Goal: Transaction & Acquisition: Purchase product/service

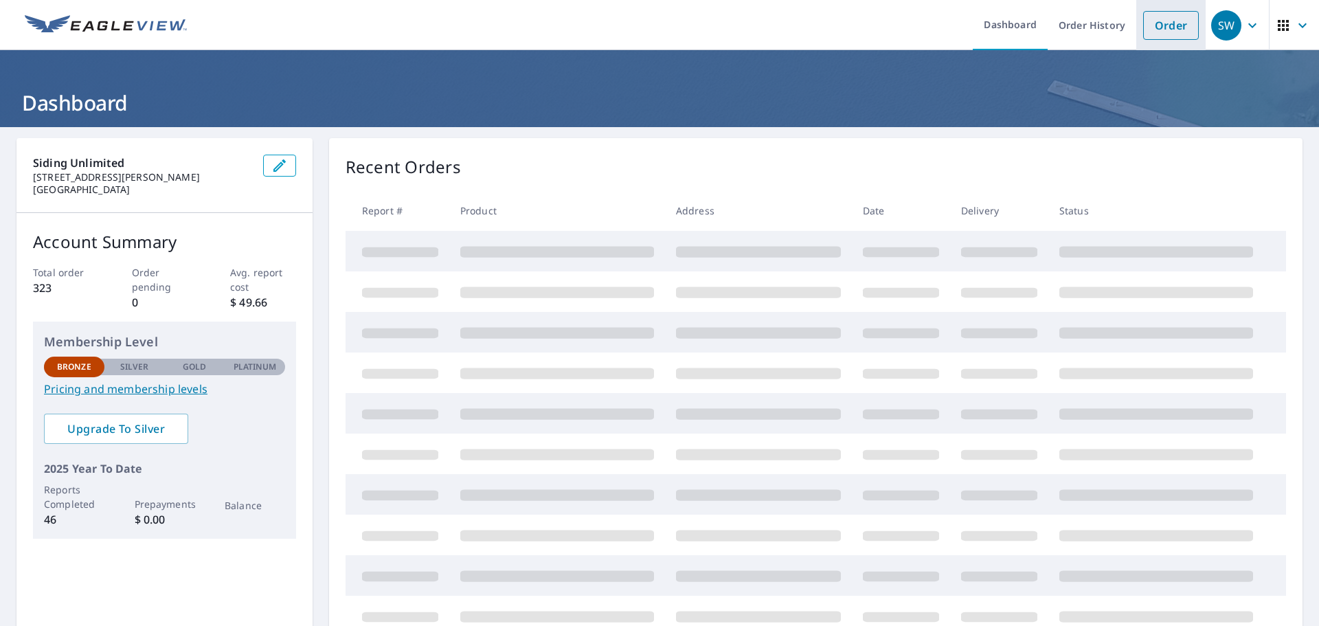
click at [1149, 20] on link "Order" at bounding box center [1171, 25] width 56 height 29
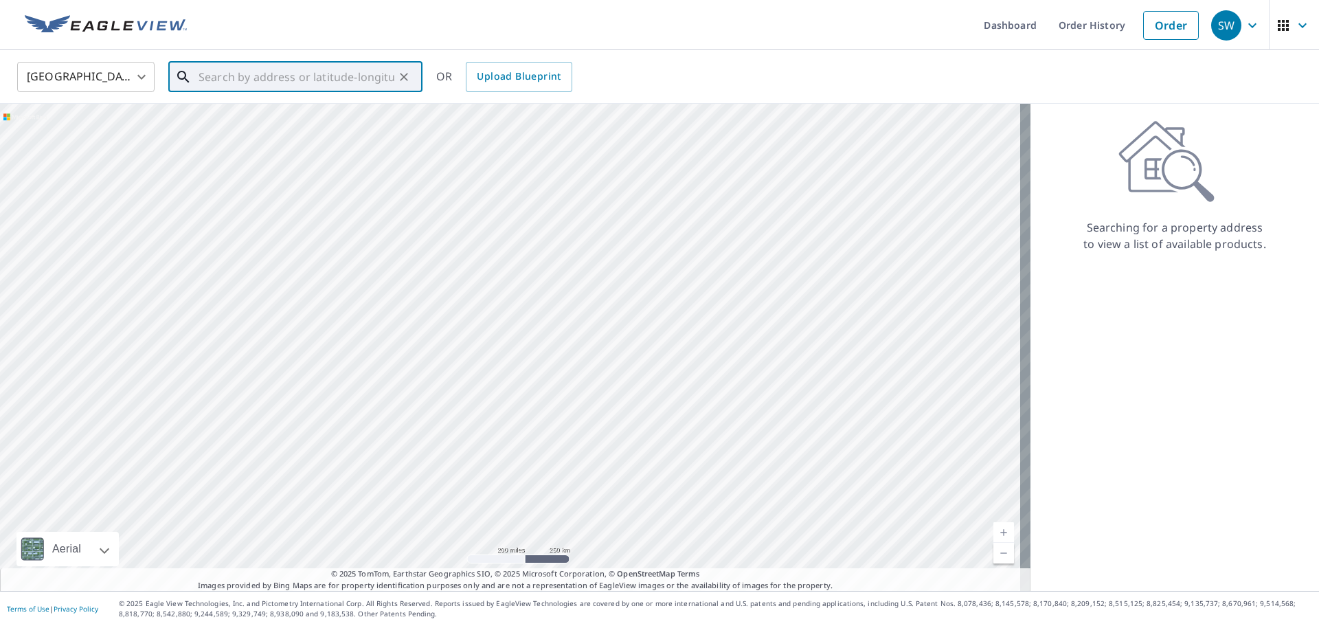
click at [258, 70] on input "text" at bounding box center [297, 77] width 196 height 38
click at [297, 116] on span "44229 Manitou Dr" at bounding box center [304, 117] width 216 height 16
type input "[STREET_ADDRESS][PERSON_NAME]"
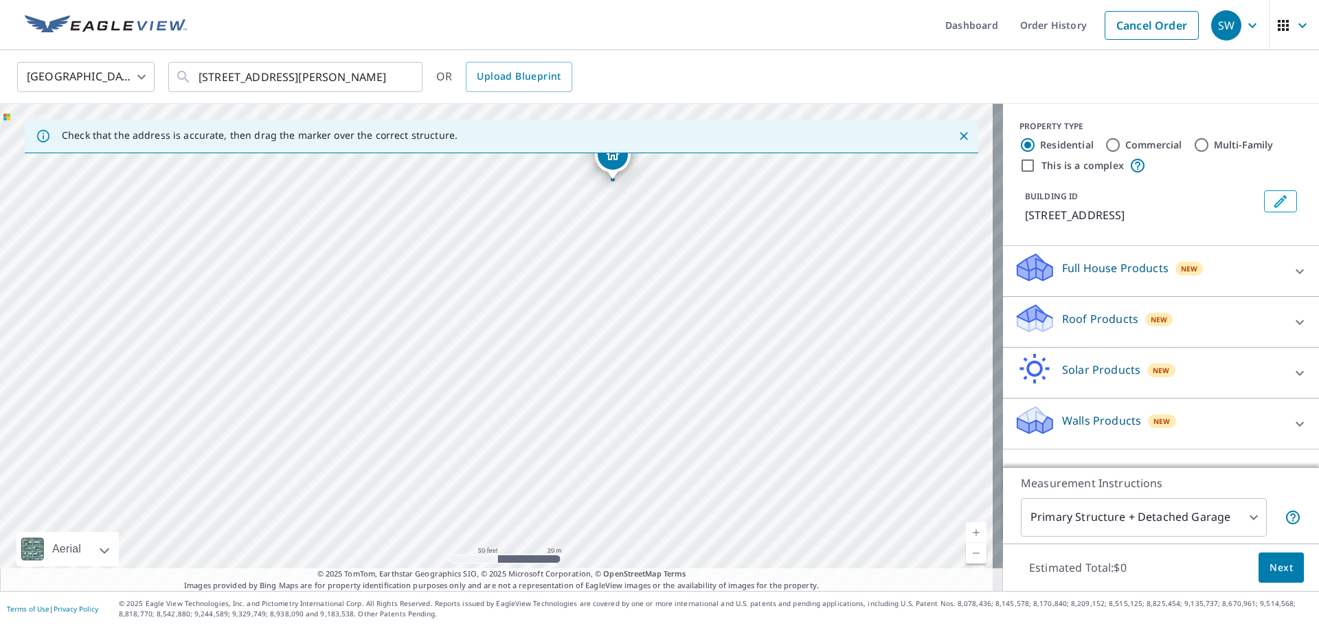
drag, startPoint x: 469, startPoint y: 403, endPoint x: 585, endPoint y: 237, distance: 202.2
click at [585, 237] on div "[STREET_ADDRESS][PERSON_NAME]" at bounding box center [501, 347] width 1003 height 487
drag, startPoint x: 664, startPoint y: 251, endPoint x: 611, endPoint y: 441, distance: 197.7
click at [611, 441] on div "[STREET_ADDRESS][PERSON_NAME]" at bounding box center [501, 347] width 1003 height 487
click at [1079, 327] on p "Roof Products" at bounding box center [1100, 319] width 76 height 16
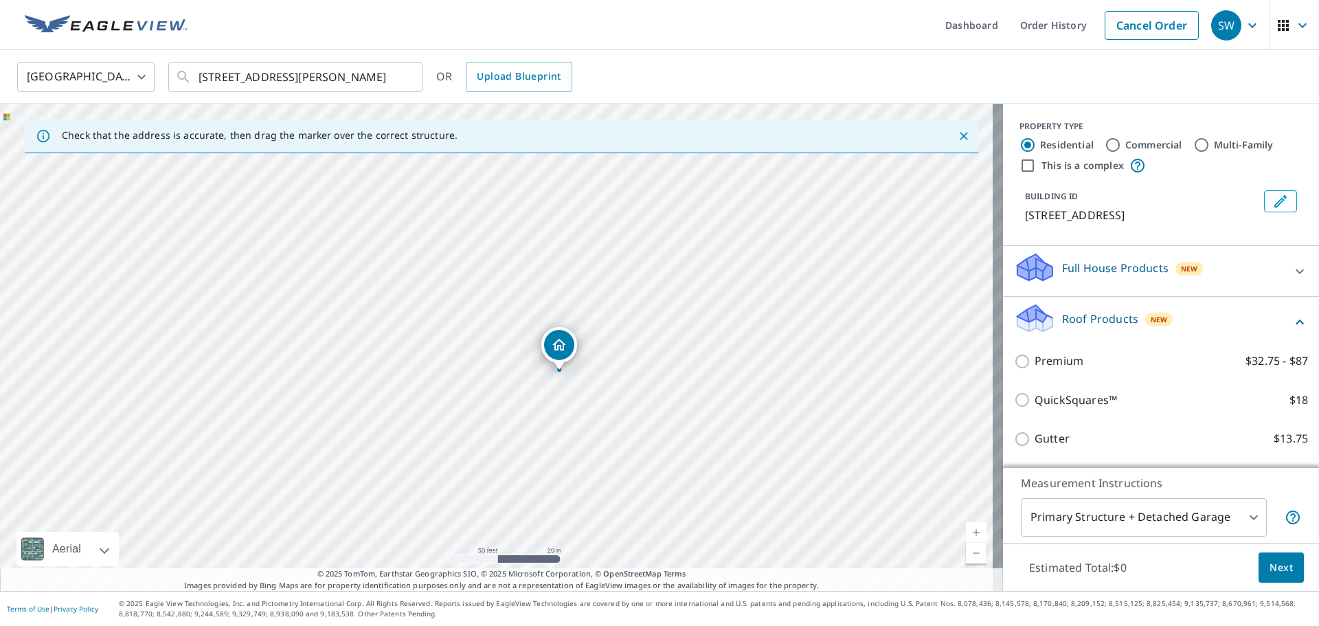
click at [1062, 381] on div "Premium $32.75 - $87" at bounding box center [1161, 360] width 294 height 39
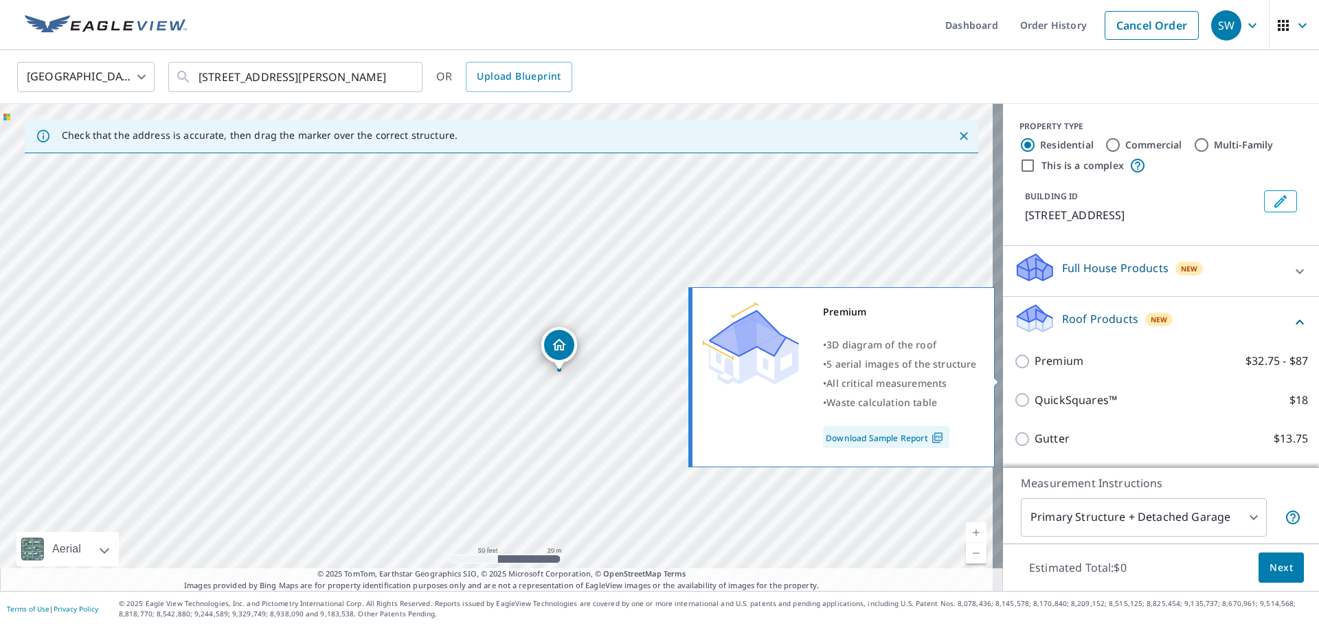
click at [1061, 370] on p "Premium" at bounding box center [1059, 360] width 49 height 17
click at [1035, 370] on input "Premium $32.75 - $87" at bounding box center [1024, 361] width 21 height 16
checkbox input "true"
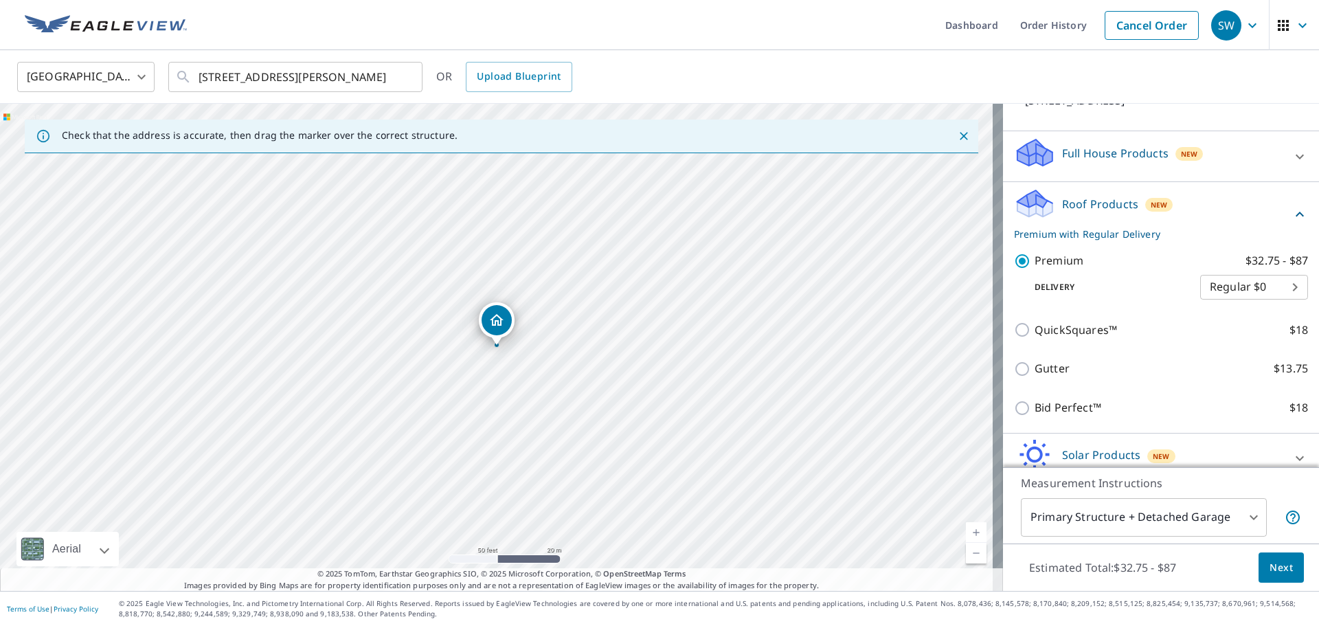
scroll to position [199, 0]
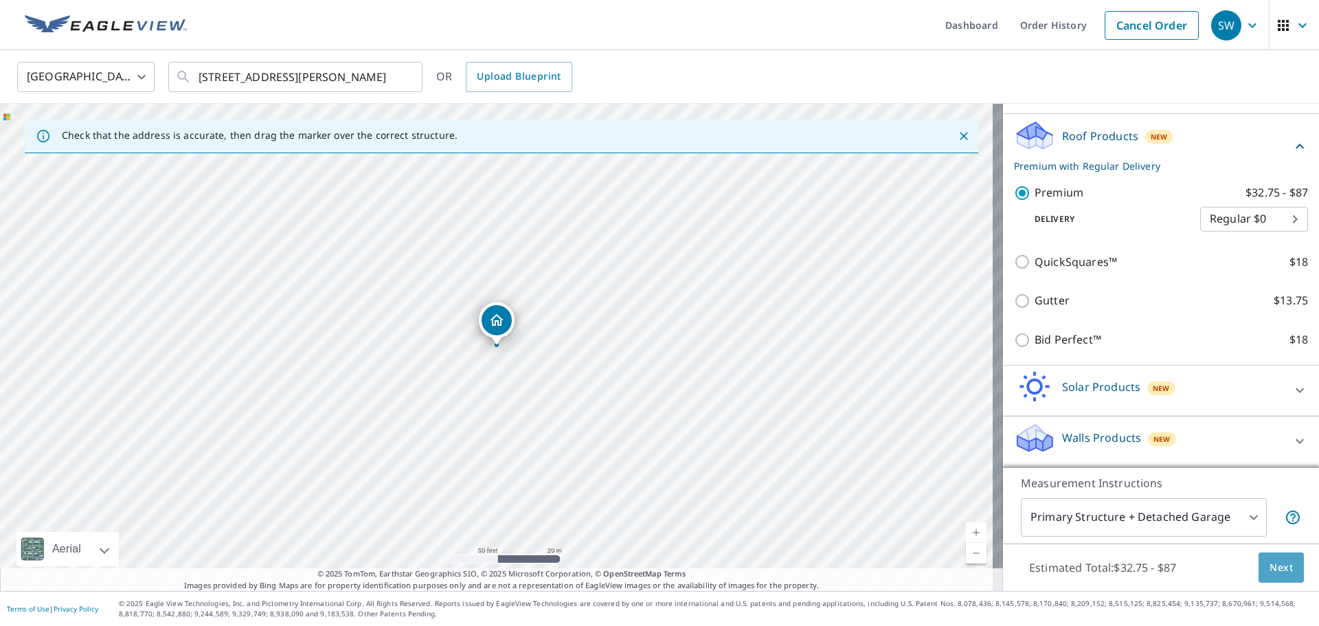
click at [1277, 582] on button "Next" at bounding box center [1281, 567] width 45 height 31
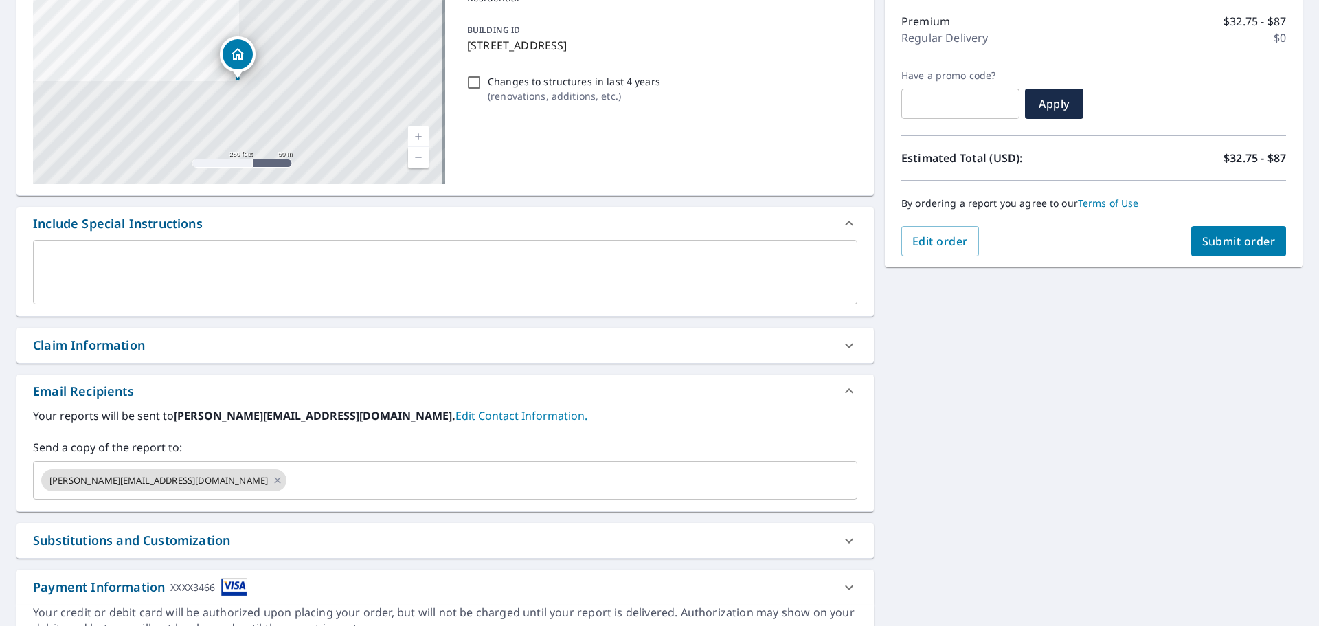
scroll to position [206, 0]
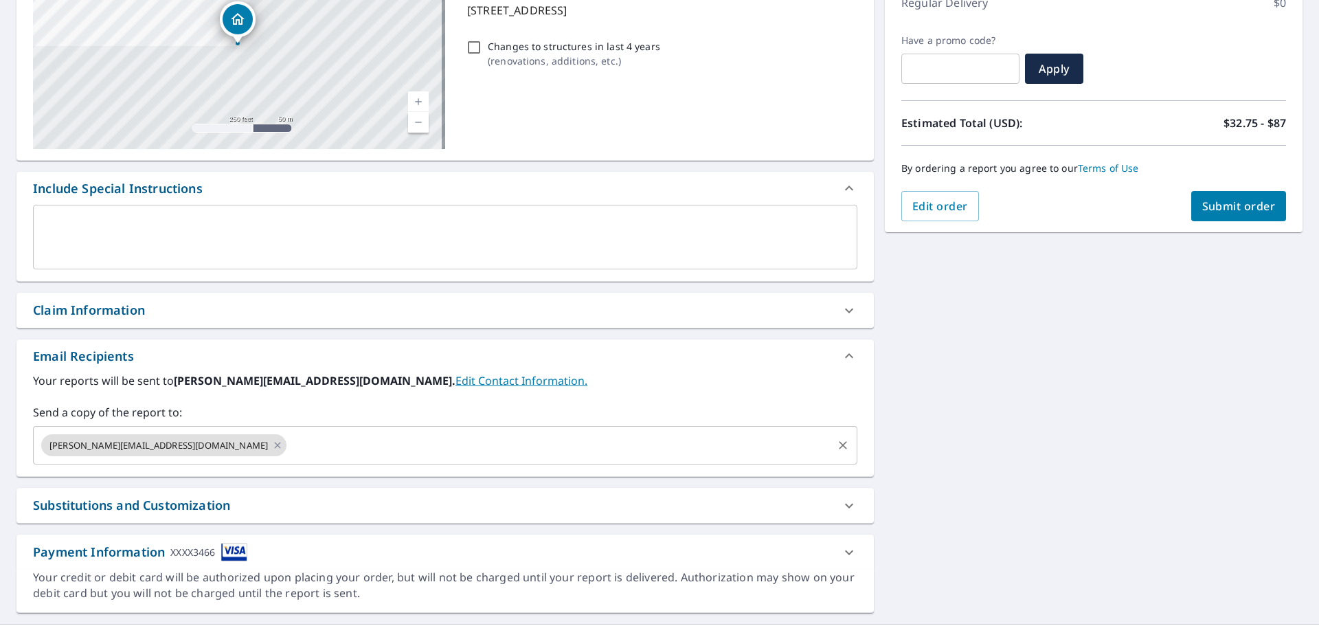
click at [289, 451] on input "text" at bounding box center [560, 445] width 542 height 26
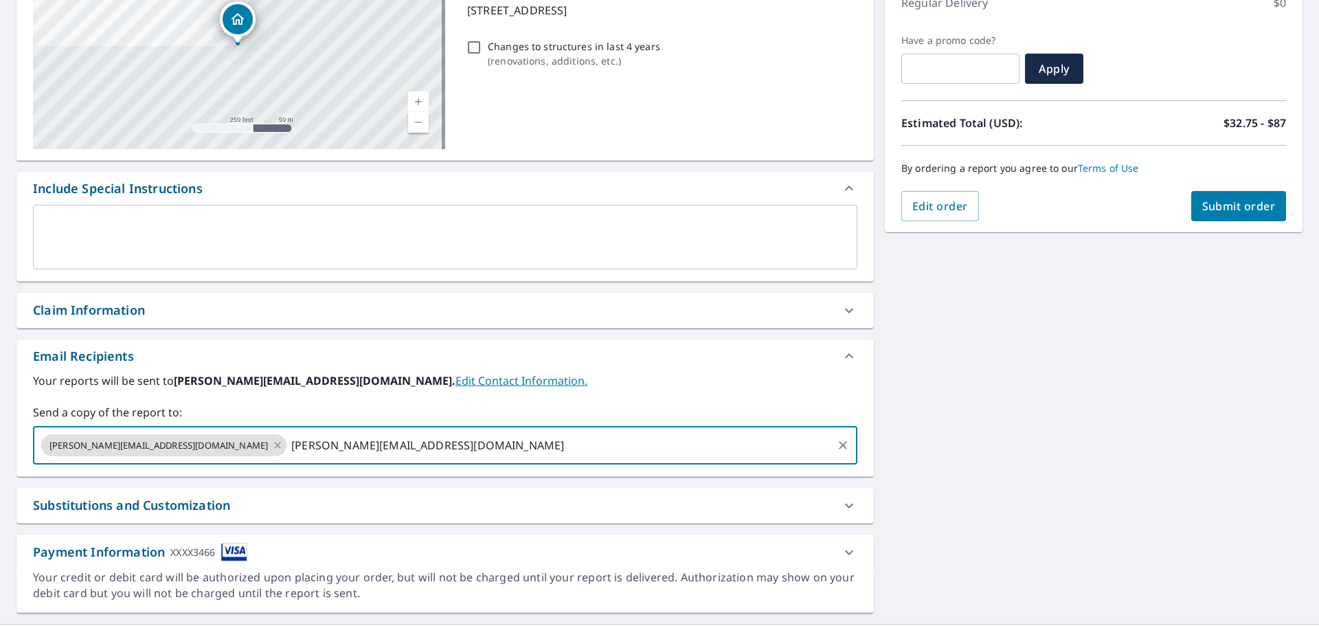
type input "[PERSON_NAME][EMAIL_ADDRESS][DOMAIN_NAME]"
click at [1244, 190] on div "By ordering a report you agree to our Terms of Use" at bounding box center [1093, 168] width 385 height 45
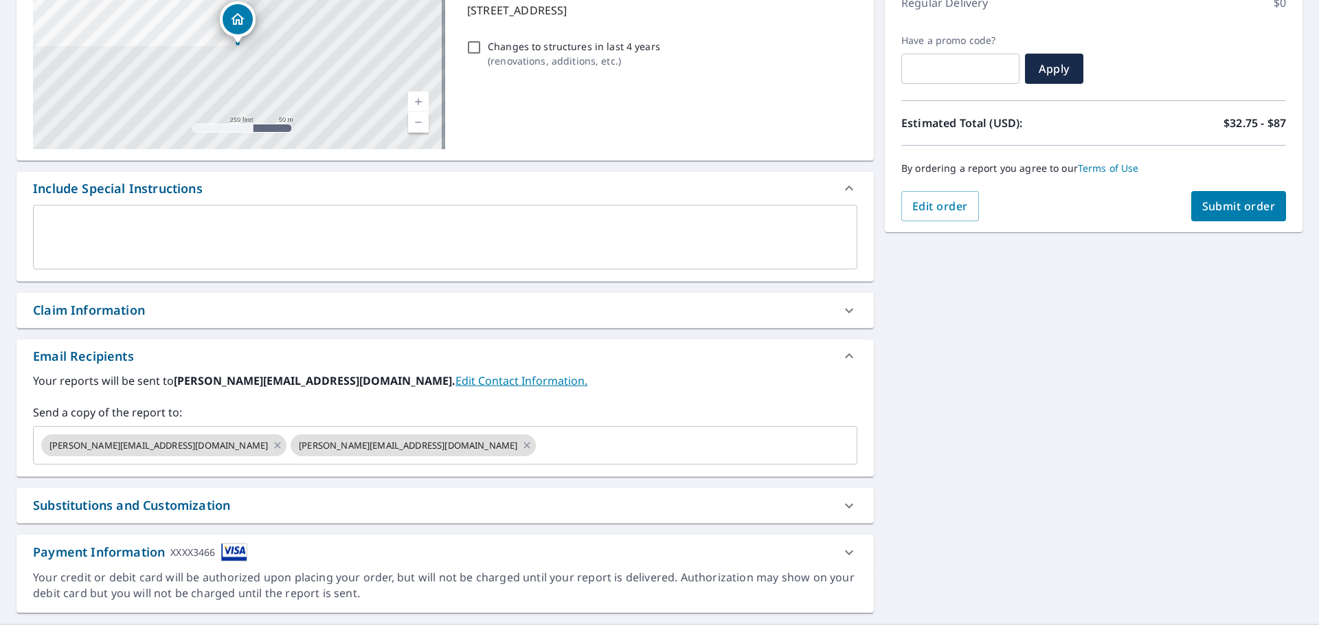
click at [1244, 201] on span "Submit order" at bounding box center [1239, 206] width 74 height 15
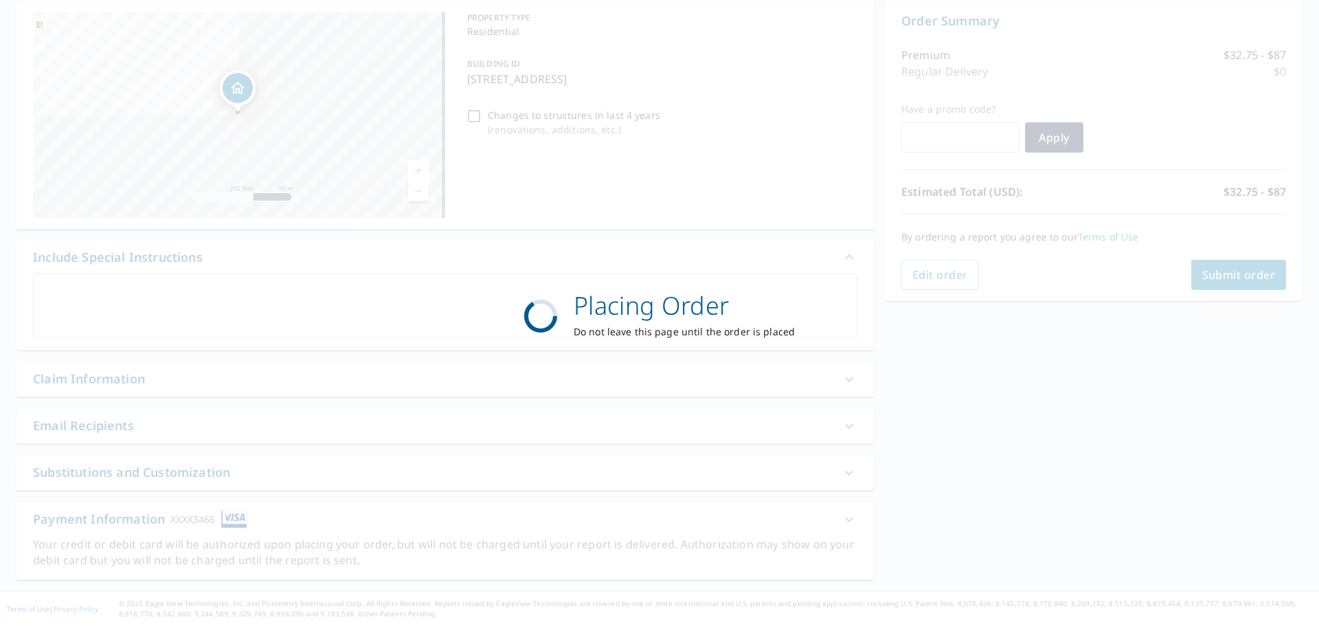
scroll to position [137, 0]
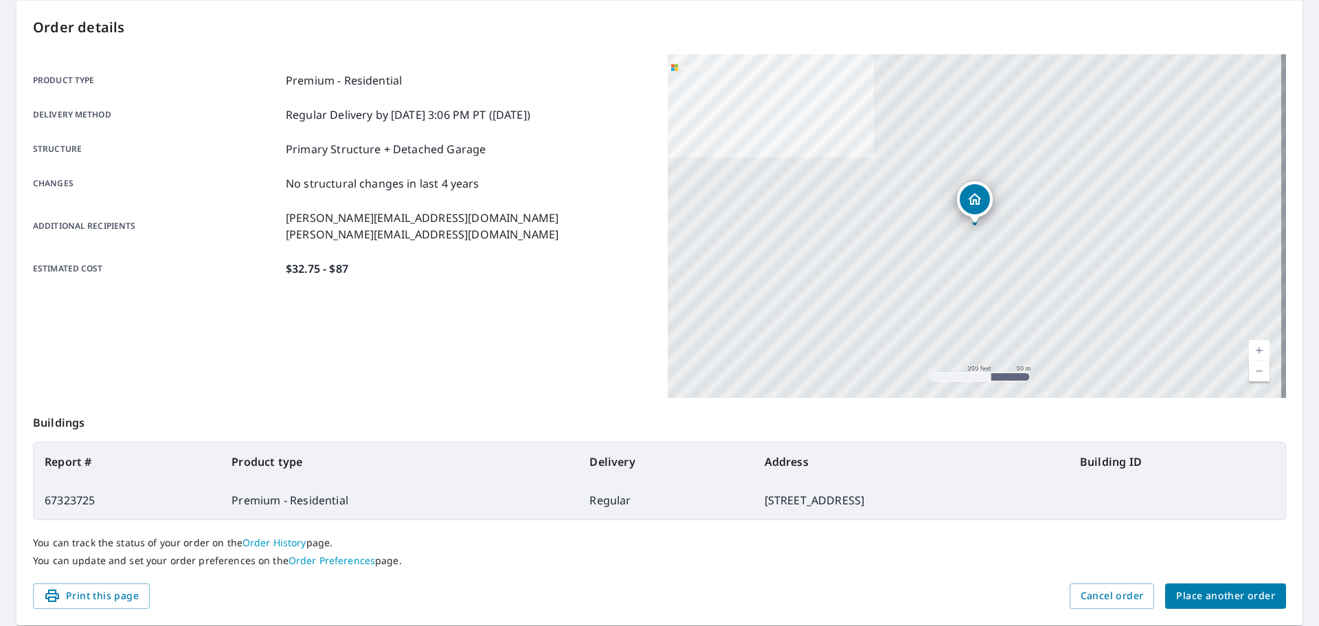
click at [1225, 596] on span "Place another order" at bounding box center [1225, 595] width 99 height 17
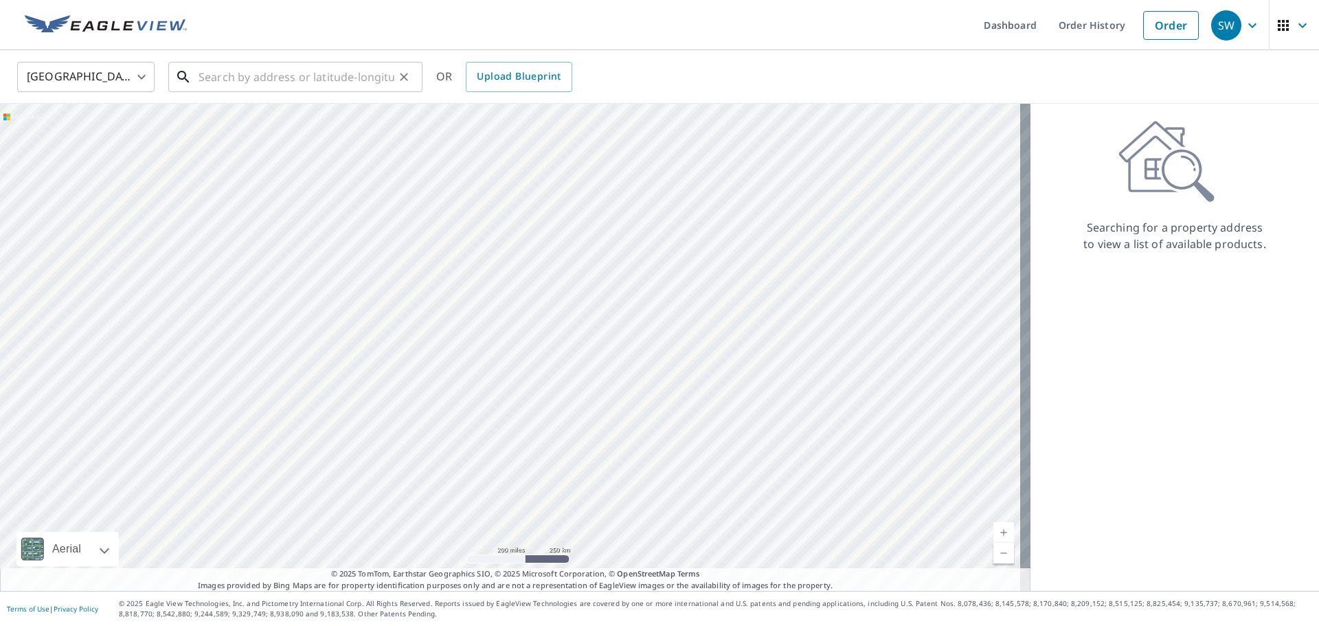
click at [317, 70] on input "text" at bounding box center [297, 77] width 196 height 38
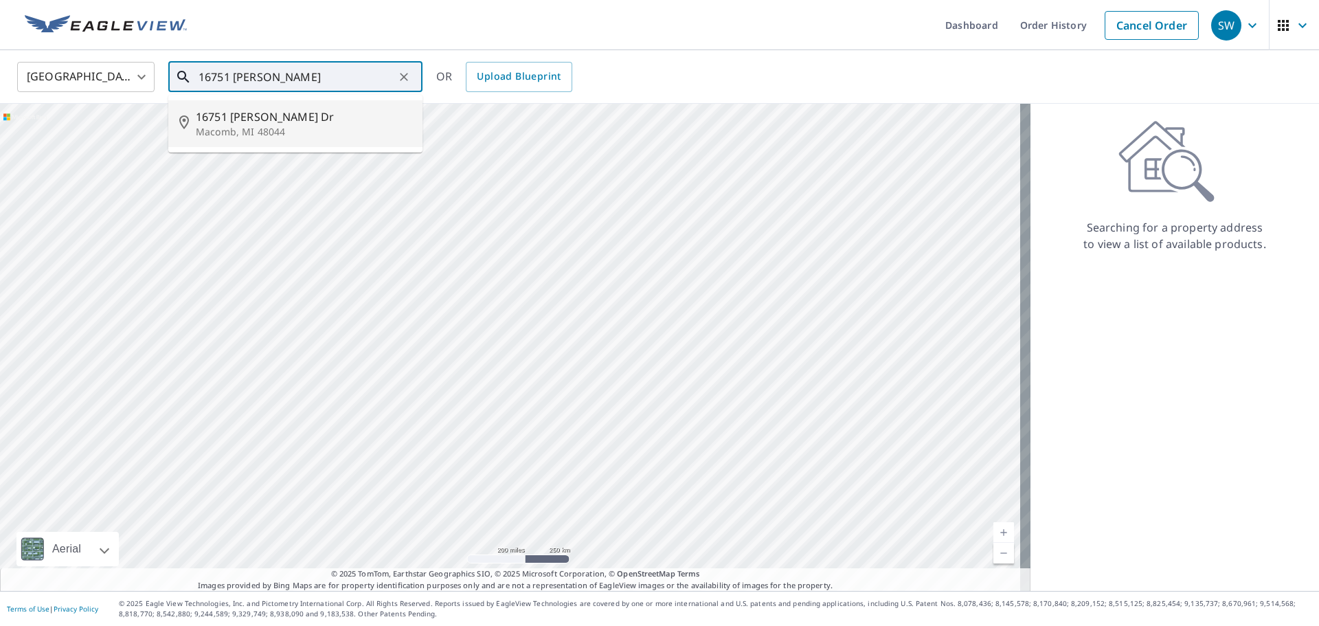
click at [221, 123] on span "16751 [PERSON_NAME] Dr" at bounding box center [304, 117] width 216 height 16
type input "[STREET_ADDRESS][PERSON_NAME][PERSON_NAME]"
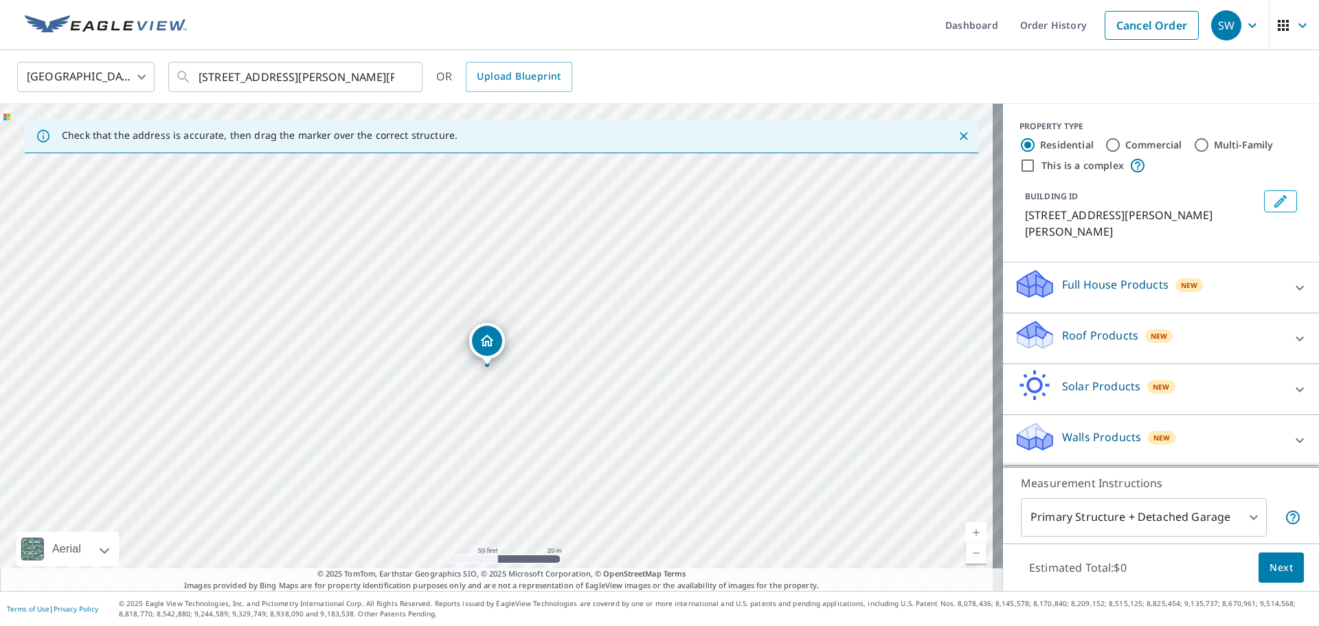
click at [1117, 327] on p "Roof Products" at bounding box center [1100, 335] width 76 height 16
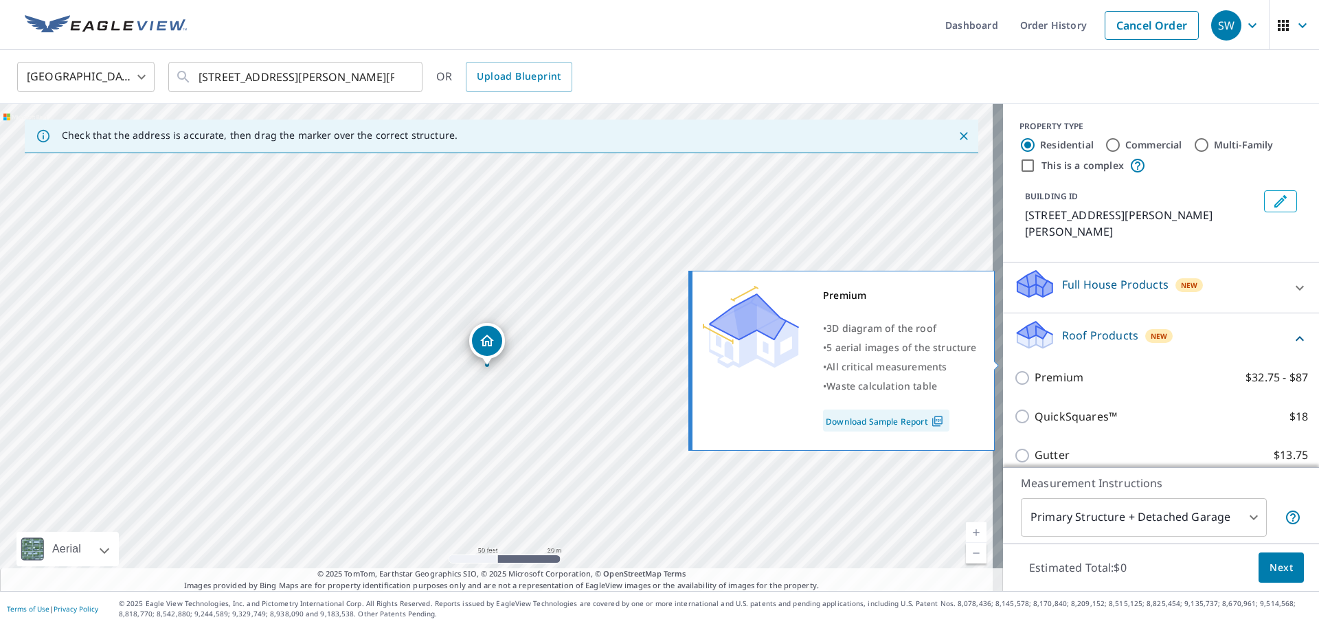
click at [1062, 369] on p "Premium" at bounding box center [1059, 377] width 49 height 17
click at [1035, 370] on input "Premium $32.75 - $87" at bounding box center [1024, 378] width 21 height 16
checkbox input "true"
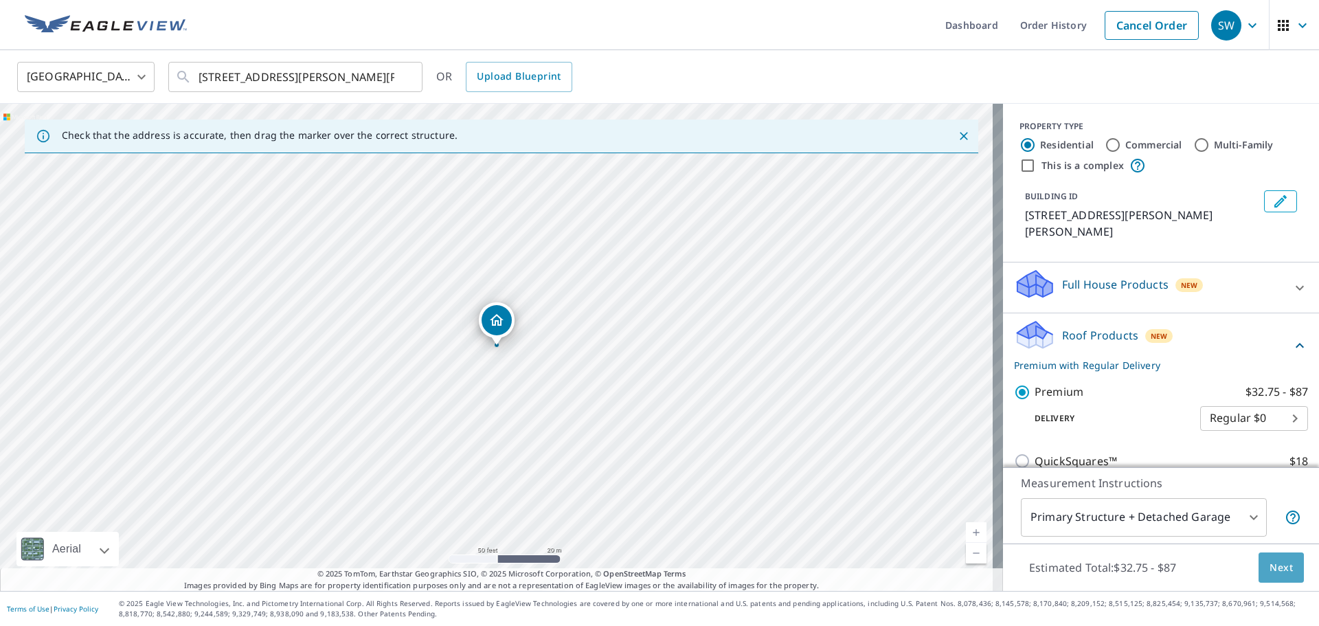
click at [1272, 570] on span "Next" at bounding box center [1281, 567] width 23 height 17
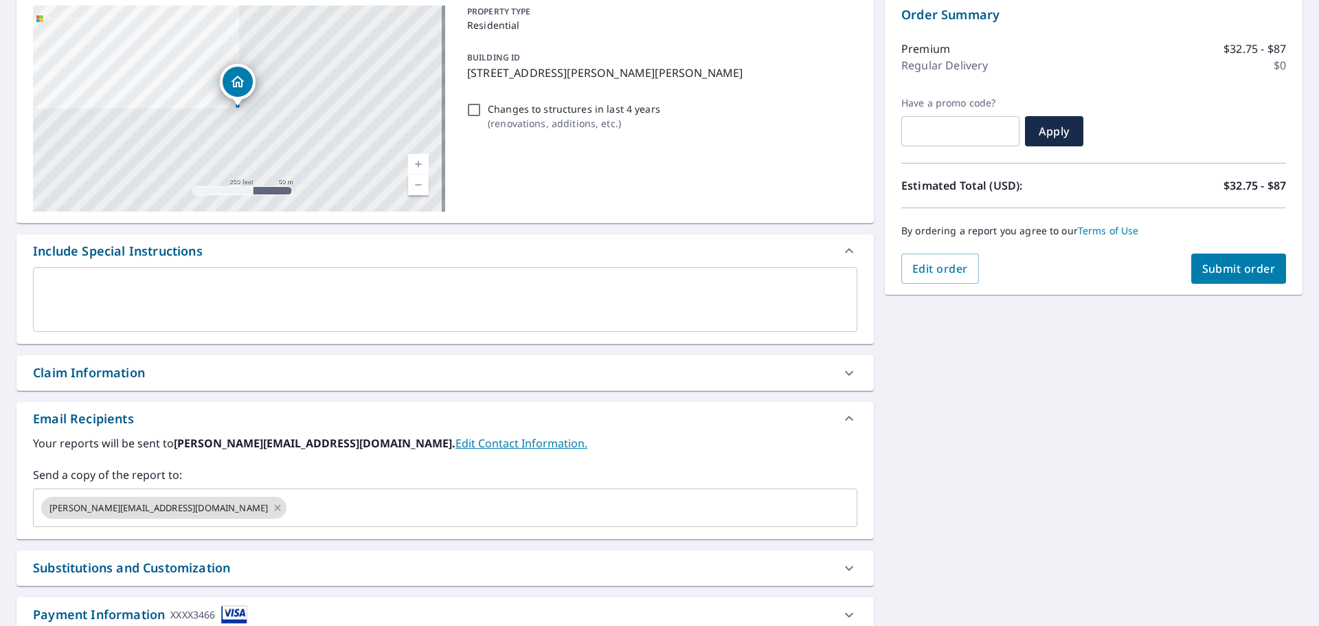
scroll to position [206, 0]
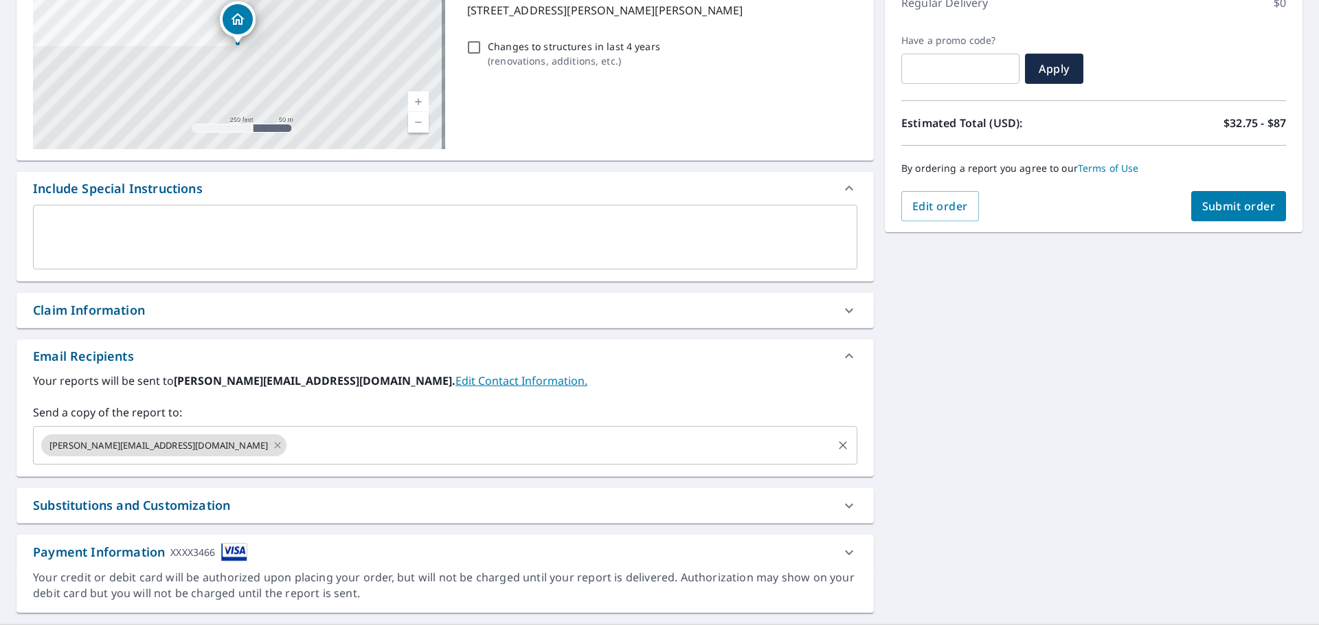
click at [289, 442] on input "text" at bounding box center [560, 445] width 542 height 26
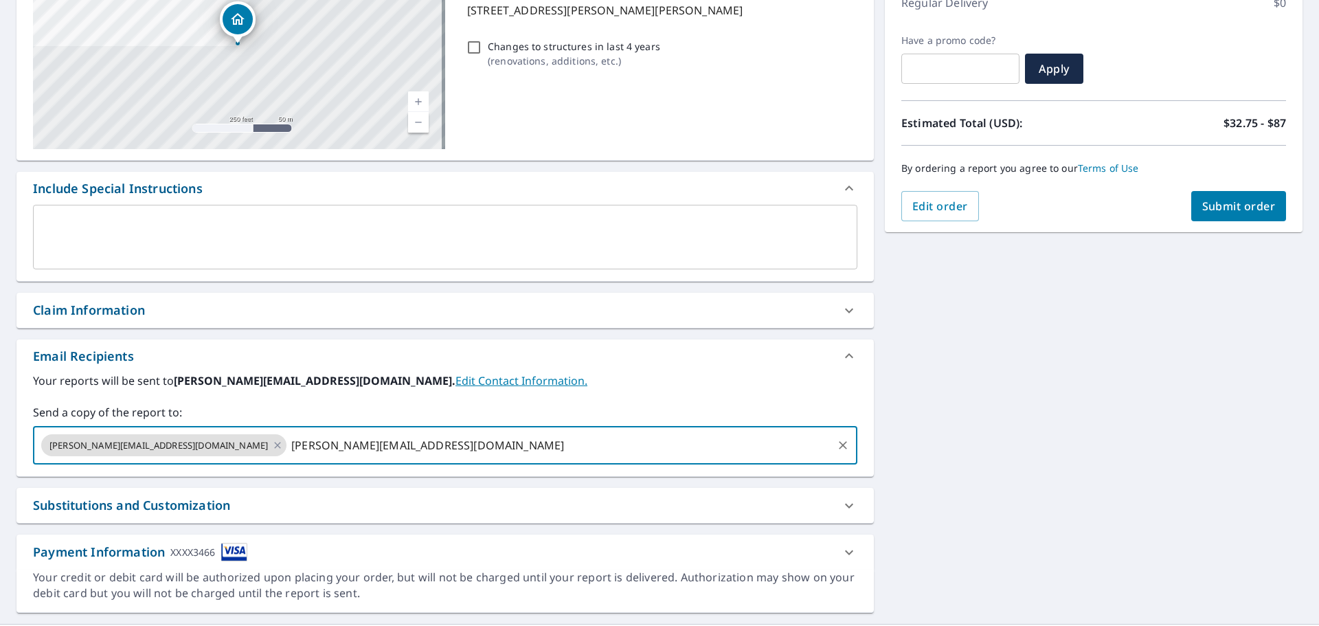
type input "[PERSON_NAME][EMAIL_ADDRESS][DOMAIN_NAME]"
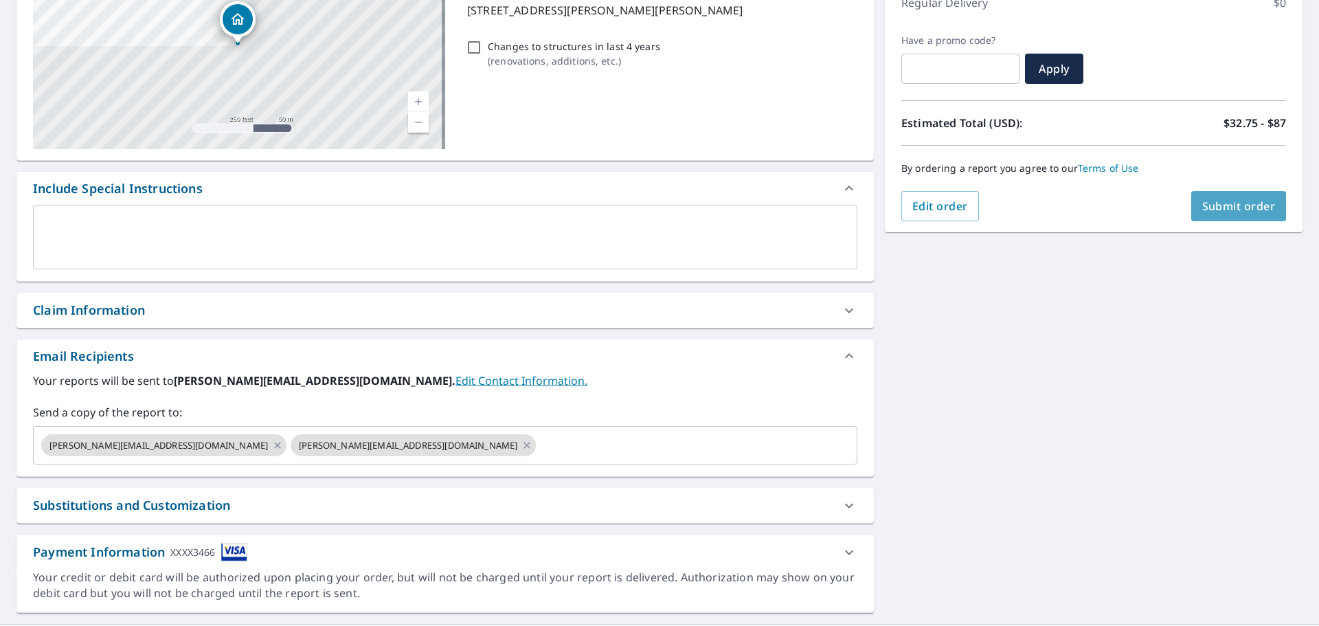
click at [1235, 201] on span "Submit order" at bounding box center [1239, 206] width 74 height 15
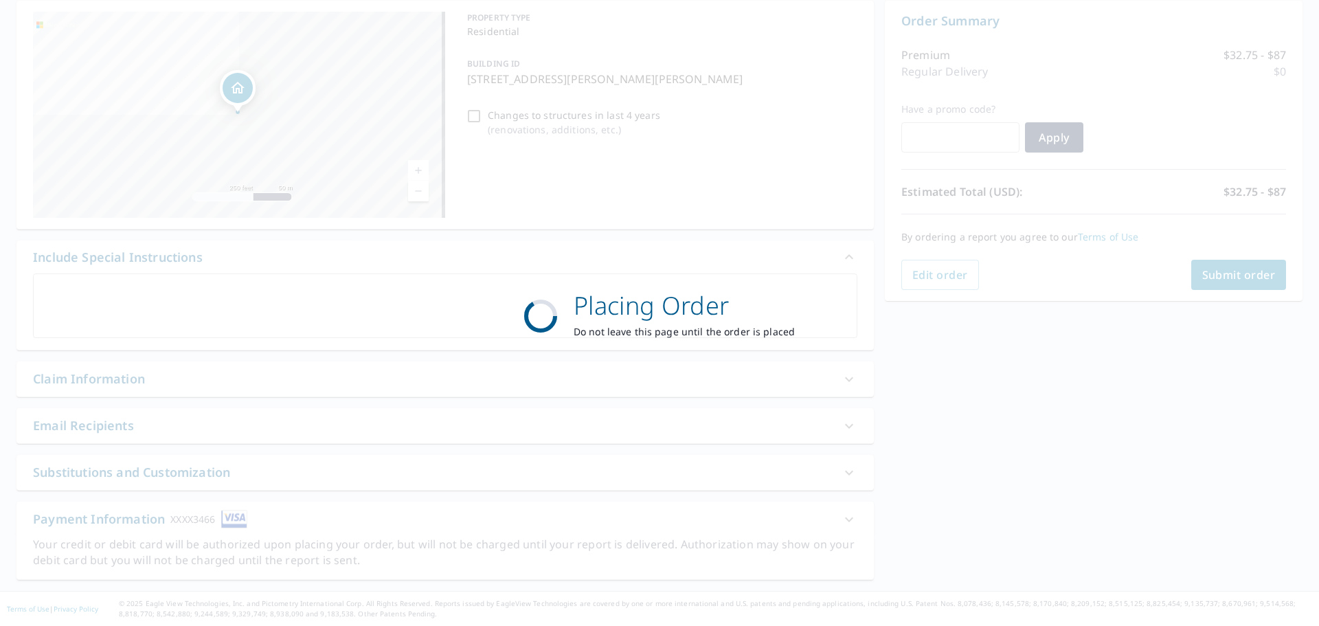
scroll to position [137, 0]
